Goal: Task Accomplishment & Management: Use online tool/utility

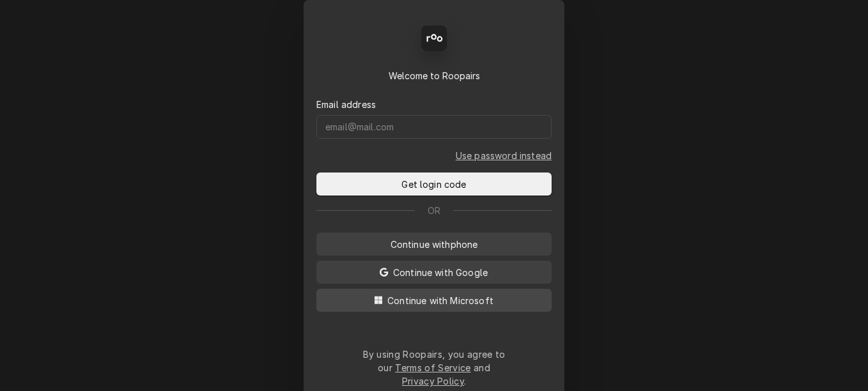
click at [415, 308] on span "Continue with Microsoft" at bounding box center [440, 300] width 111 height 13
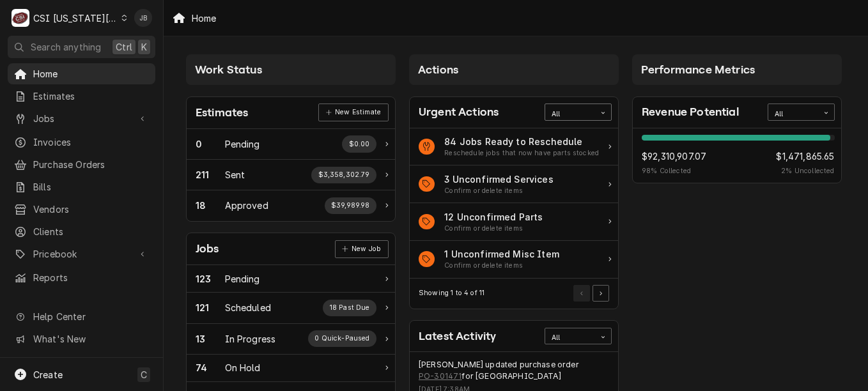
click at [599, 107] on div "Card Data Filter Control" at bounding box center [603, 113] width 16 height 16
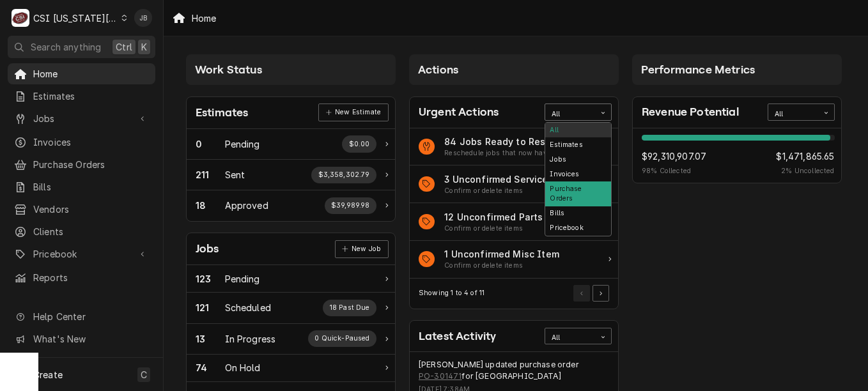
click at [587, 187] on div "Purchase Orders" at bounding box center [579, 194] width 66 height 25
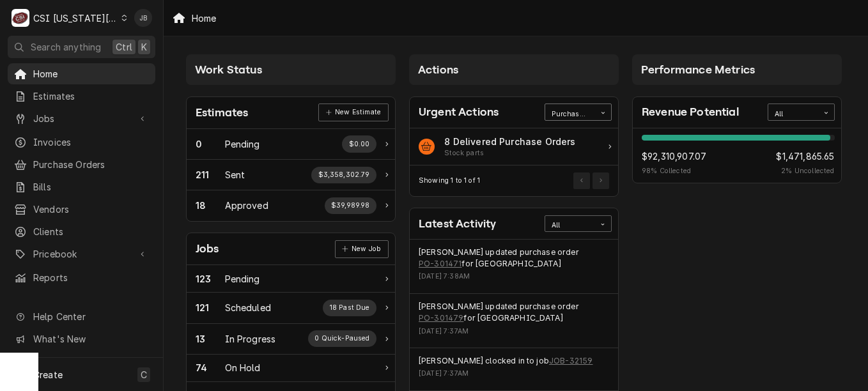
click at [588, 113] on div "Purchase Orders" at bounding box center [570, 114] width 37 height 10
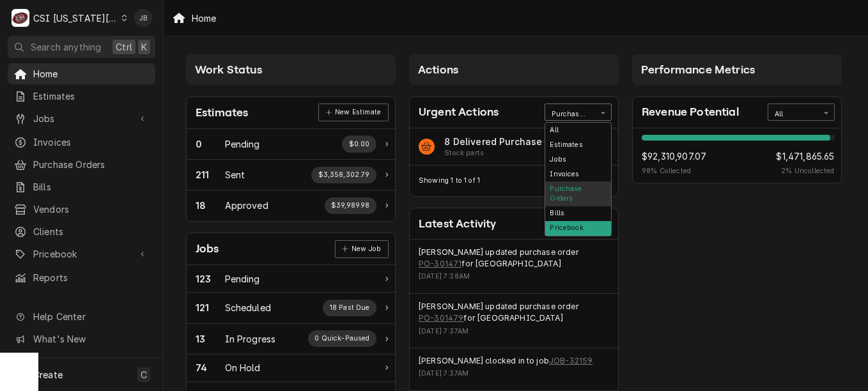
click at [571, 221] on div "Pricebook" at bounding box center [579, 228] width 66 height 15
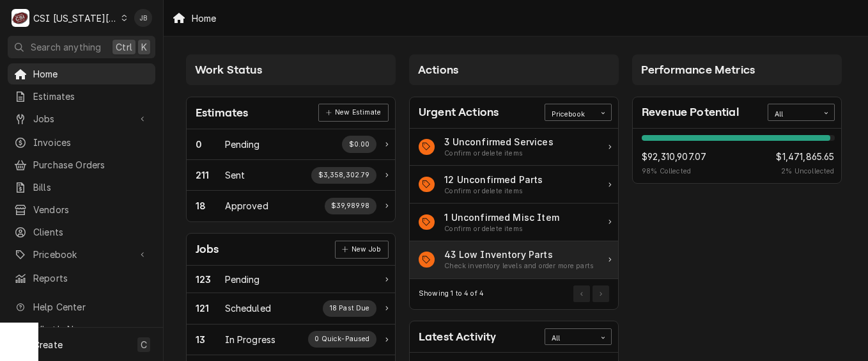
click at [512, 262] on div "Check inventory levels and order more parts" at bounding box center [519, 266] width 150 height 10
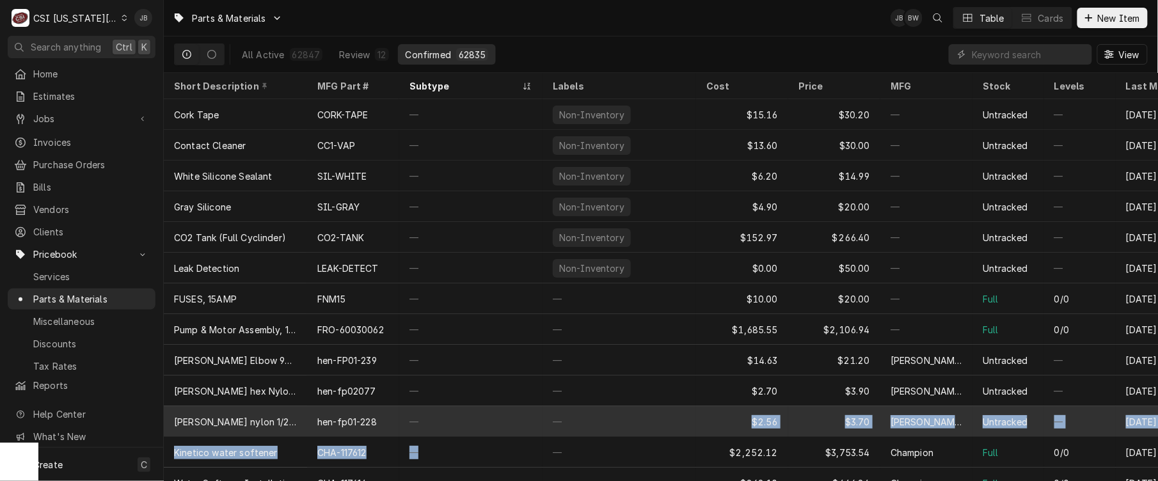
click at [602, 434] on tbody "Cork Tape CORK-TAPE — Non-Inventory $15.16 $30.20 — Untracked — [DATE] Contact …" at bounding box center [661, 290] width 994 height 382
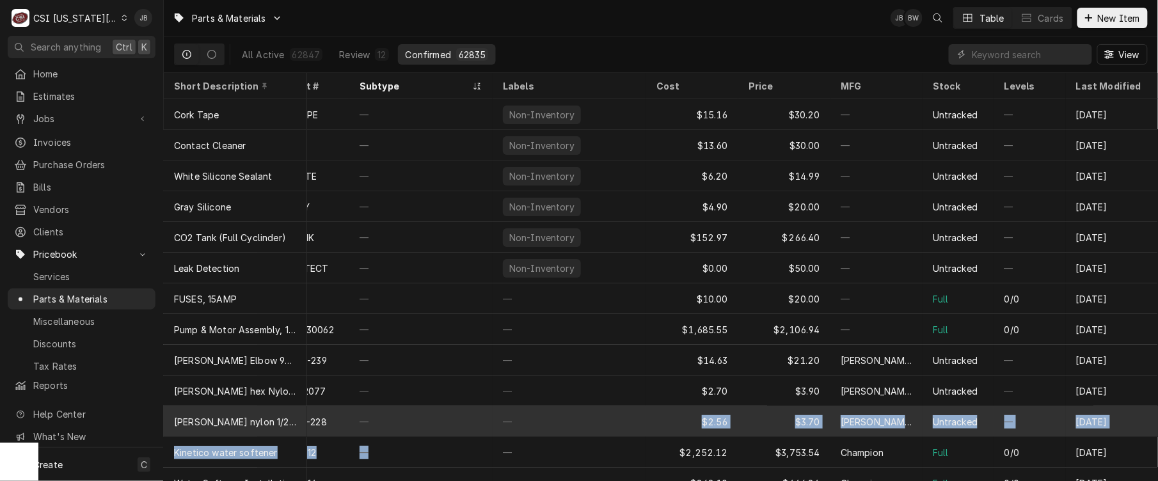
scroll to position [0, 62]
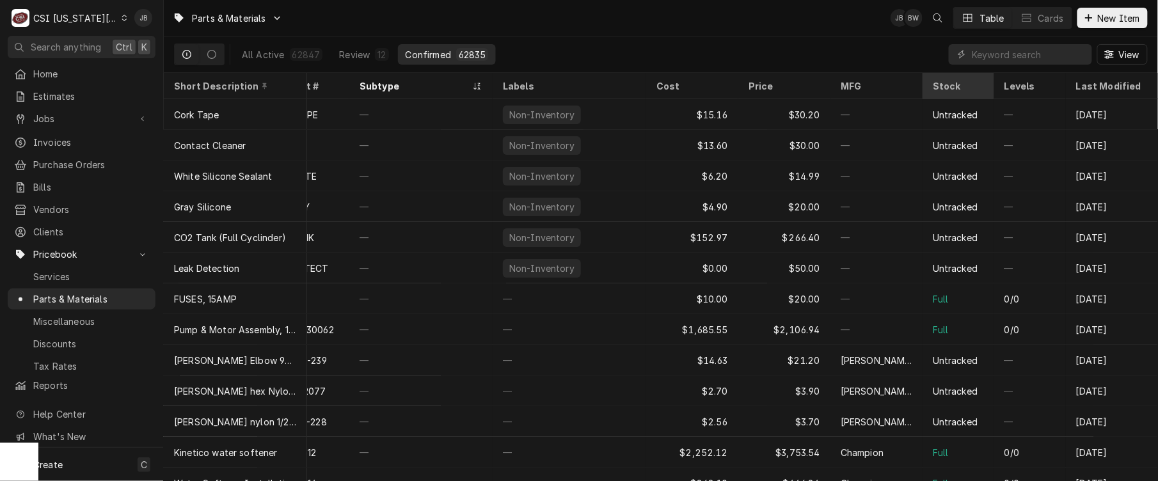
click at [949, 79] on div "Stock" at bounding box center [958, 85] width 67 height 21
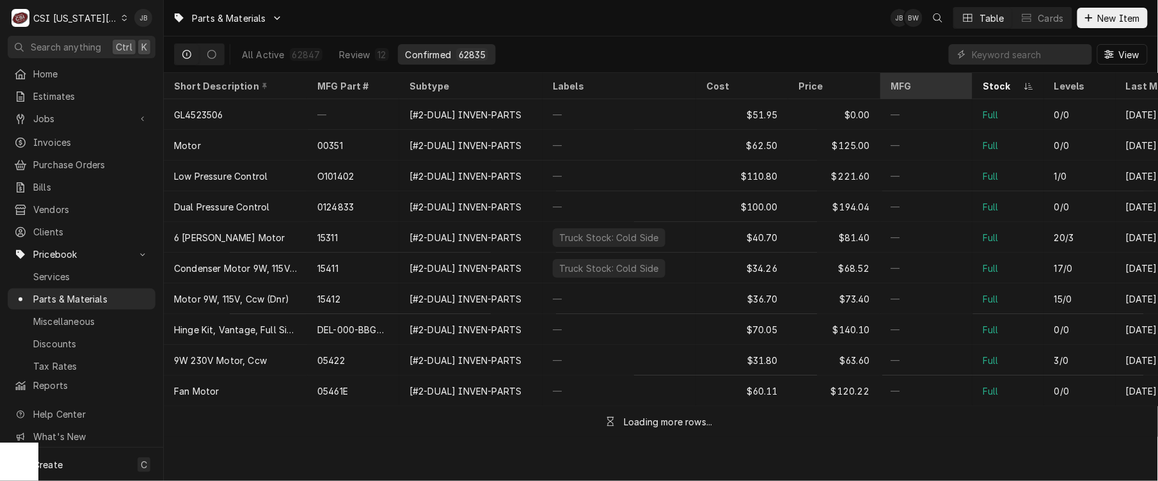
click at [949, 79] on div "MFG" at bounding box center [926, 85] width 87 height 21
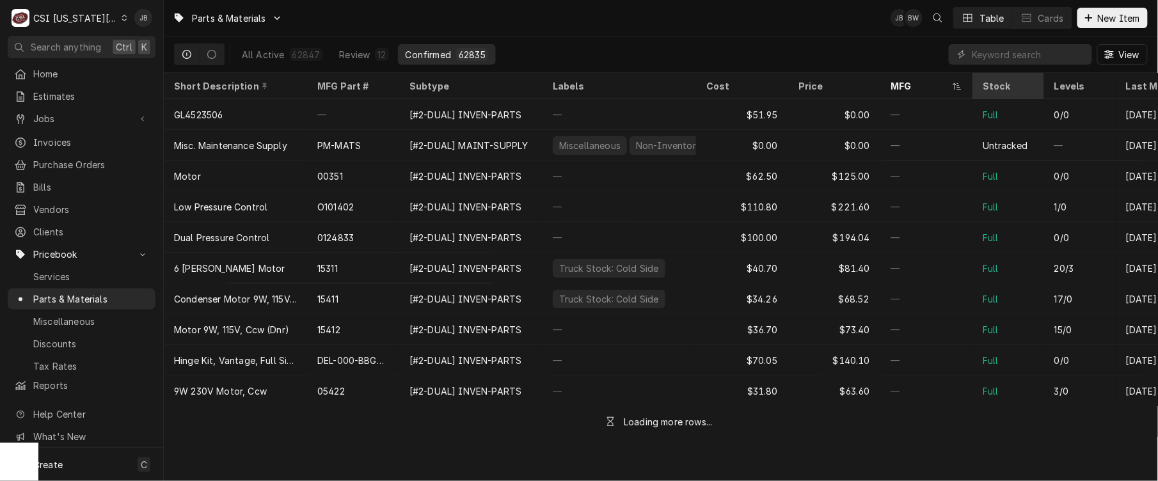
click at [1002, 86] on div "Stock" at bounding box center [1006, 85] width 49 height 13
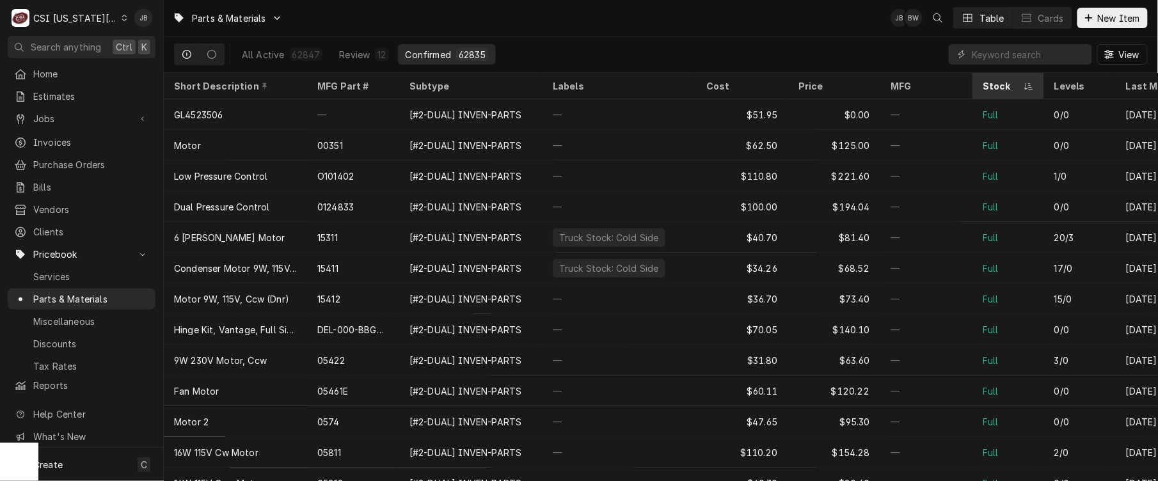
click at [1002, 86] on div "Stock" at bounding box center [1001, 85] width 38 height 13
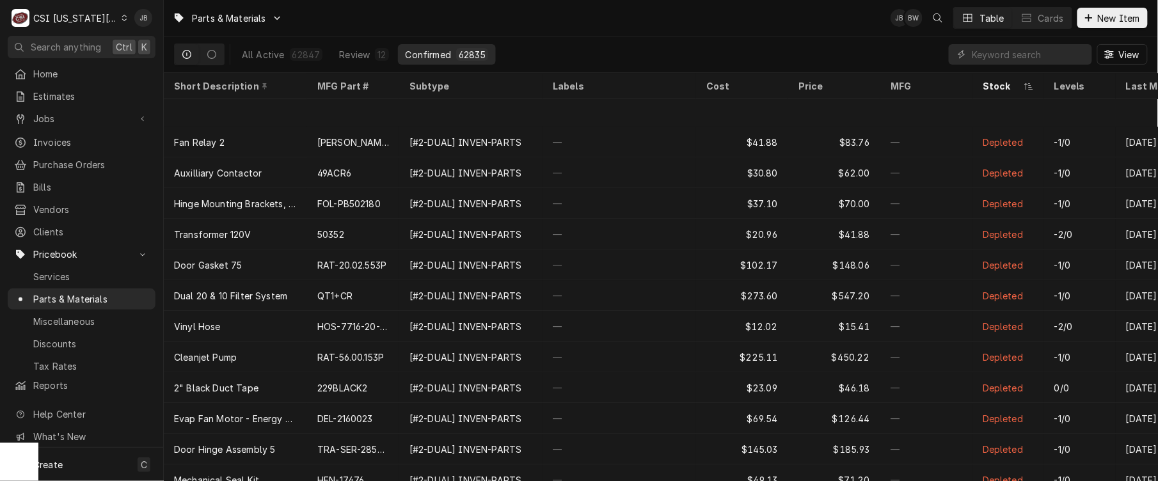
scroll to position [1502, 0]
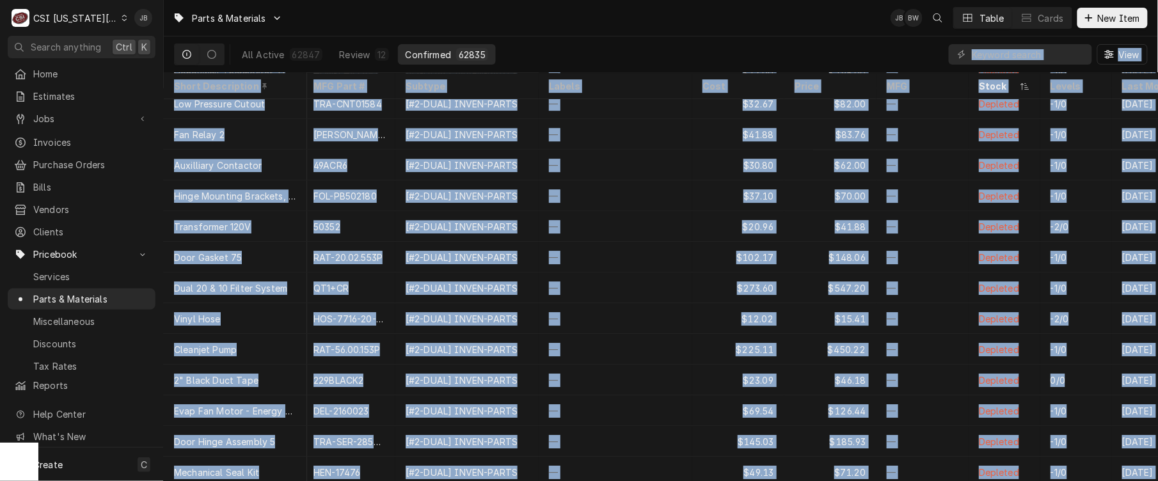
drag, startPoint x: 1144, startPoint y: 372, endPoint x: 1017, endPoint y: 59, distance: 338.2
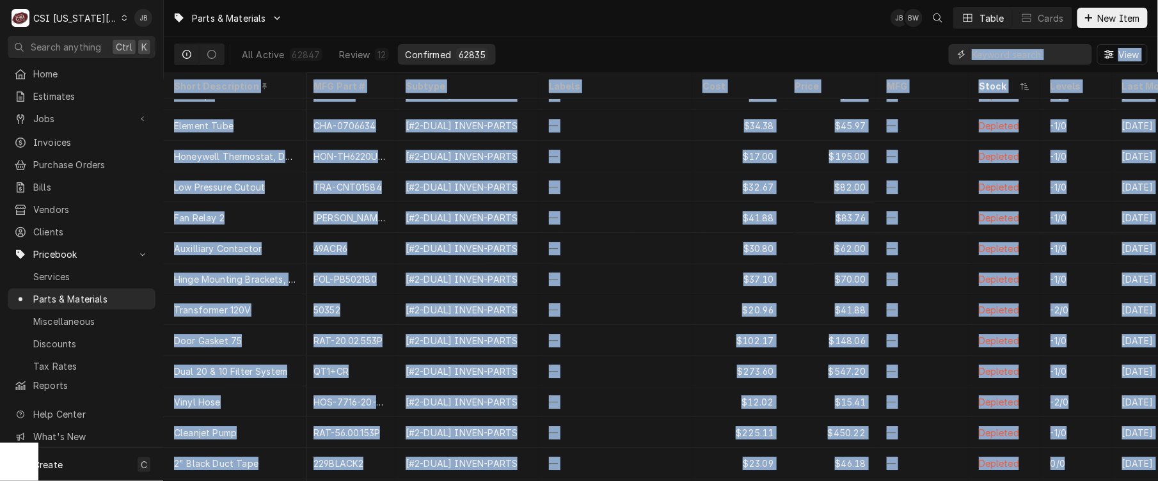
click at [1025, 59] on input "Dynamic Content Wrapper" at bounding box center [1028, 54] width 114 height 20
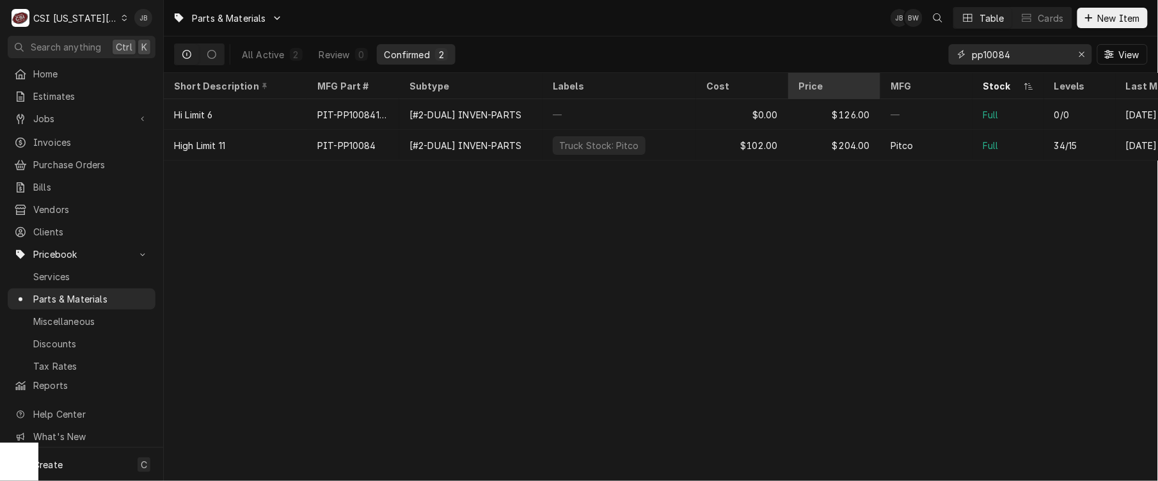
drag, startPoint x: 1030, startPoint y: 51, endPoint x: 873, endPoint y: 85, distance: 160.3
click at [873, 85] on div "Parts & Materials JB BW Table Cards New Item All Active 2 Review 0 Confirmed 2 …" at bounding box center [661, 240] width 994 height 481
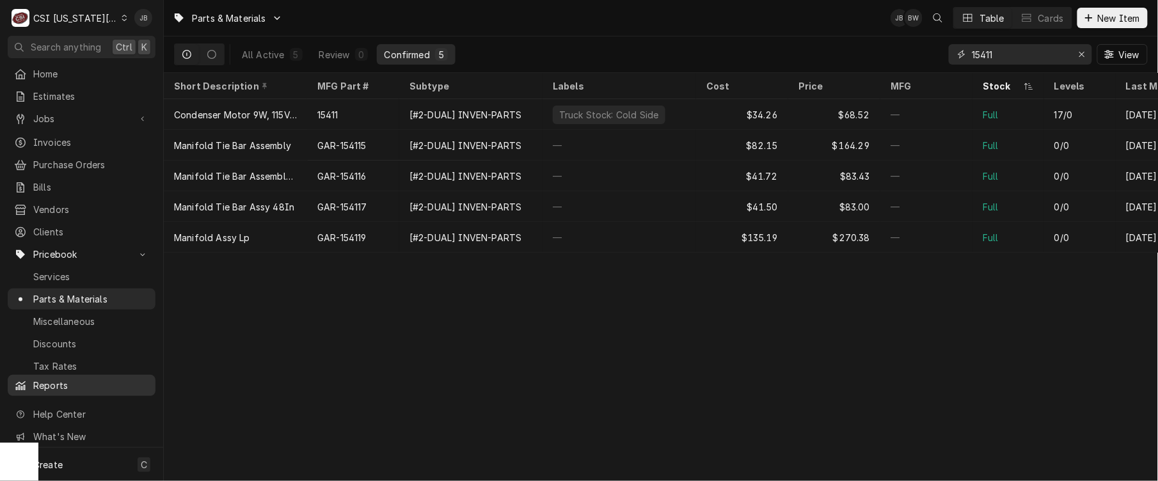
type input "15411"
